Goal: Navigation & Orientation: Find specific page/section

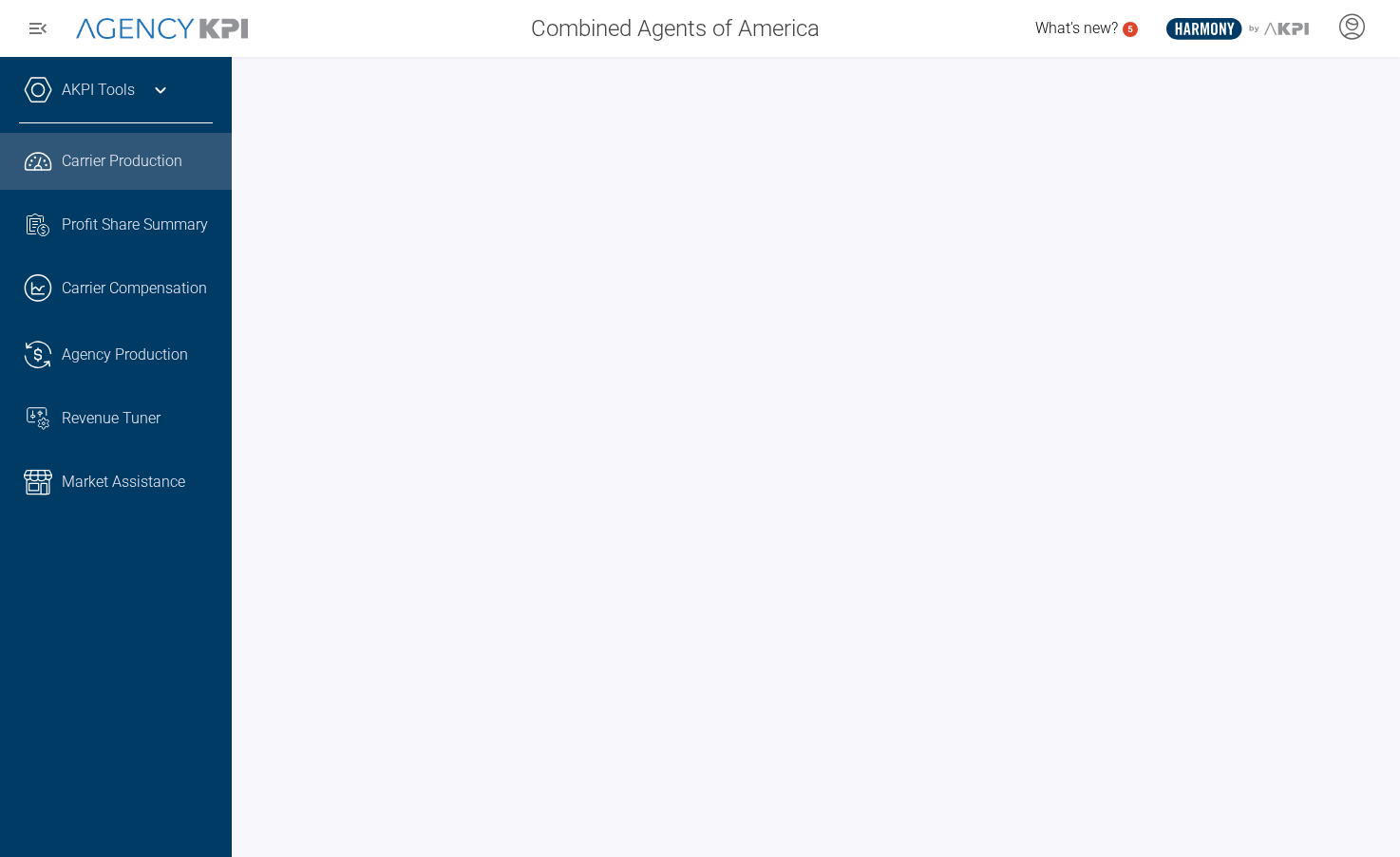
click at [168, 151] on span "Carrier Production" at bounding box center [122, 162] width 121 height 23
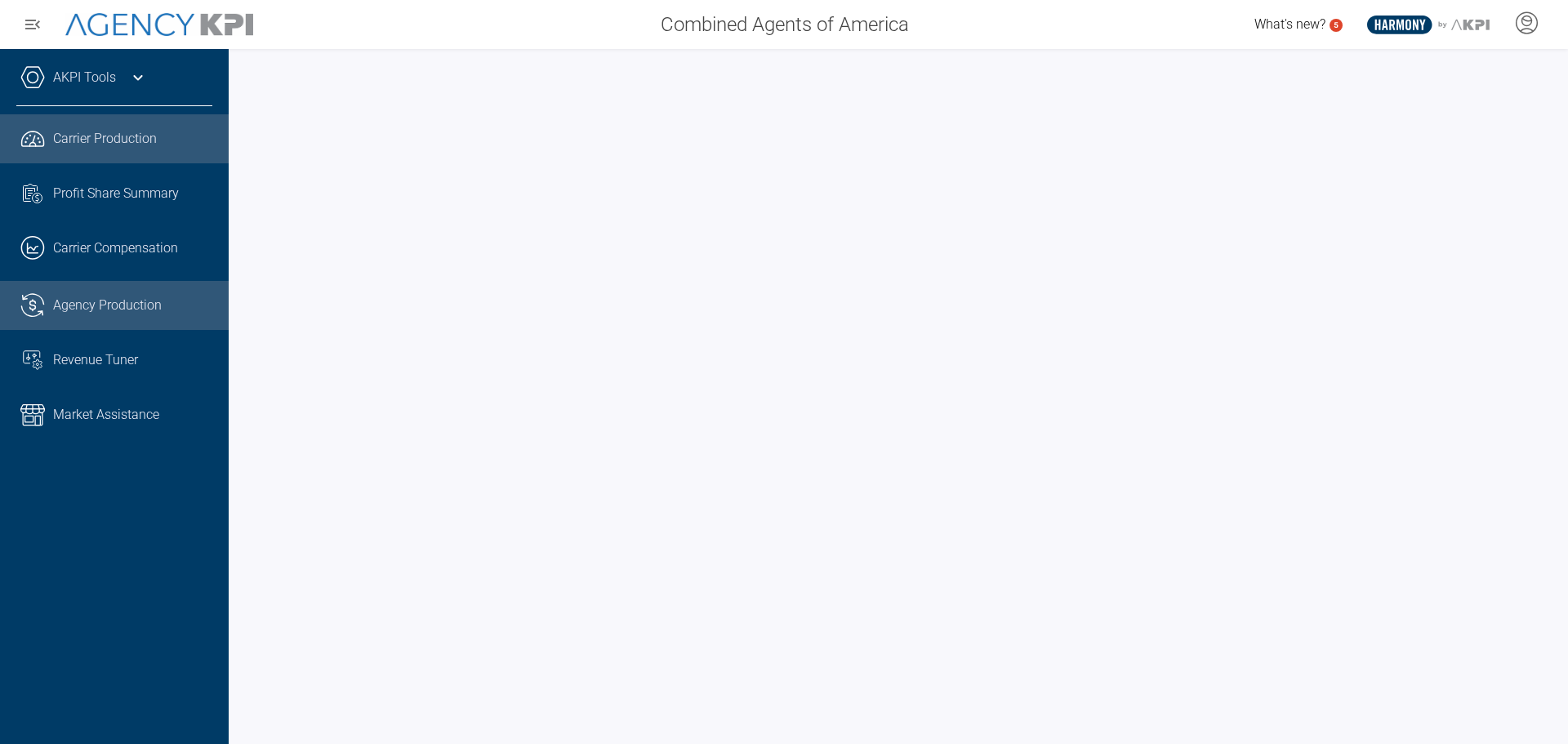
click at [119, 306] on span "Agency Production" at bounding box center [107, 306] width 109 height 20
click at [34, 120] on link ".cls-1{fill:none;stroke:#221f20;stroke-linecap:round;stroke-linejoin:round;stro…" at bounding box center [114, 139] width 229 height 49
drag, startPoint x: 129, startPoint y: 312, endPoint x: 141, endPoint y: 301, distance: 16.3
click at [129, 312] on span "Agency Production" at bounding box center [107, 306] width 109 height 20
click at [156, 149] on link ".cls-1{fill:none;stroke:#221f20;stroke-linecap:round;stroke-linejoin:round;stro…" at bounding box center [114, 139] width 229 height 49
